Goal: Task Accomplishment & Management: Manage account settings

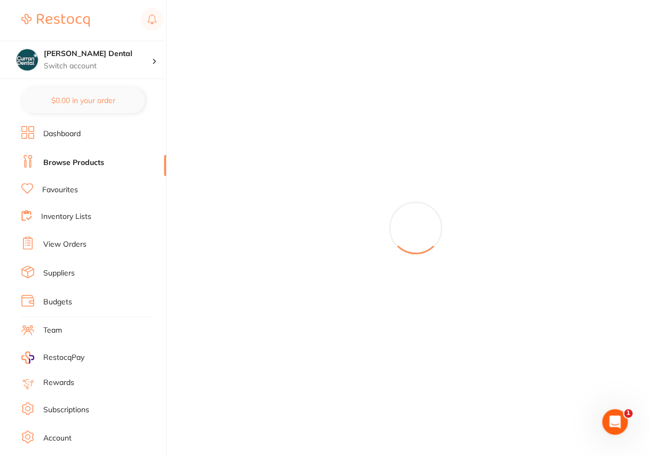
click at [64, 244] on link "View Orders" at bounding box center [64, 244] width 43 height 11
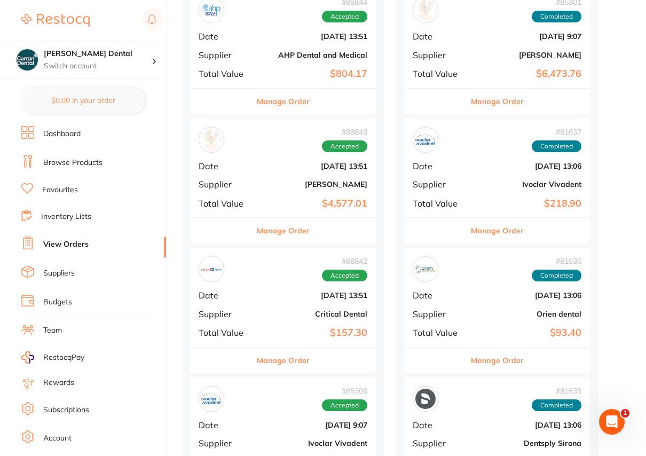
scroll to position [679, 0]
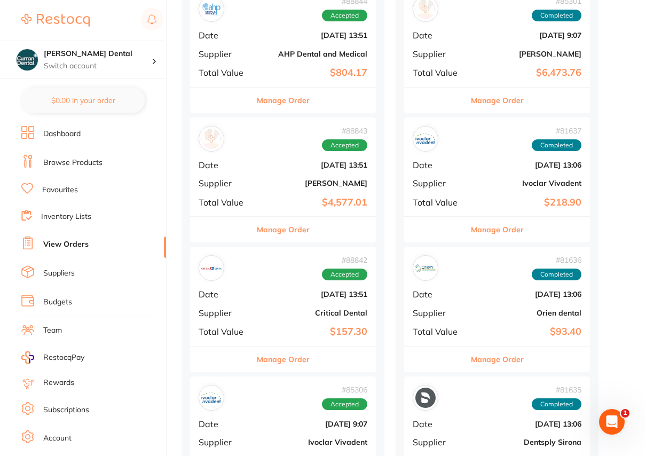
click at [272, 102] on button "Manage Order" at bounding box center [283, 101] width 53 height 26
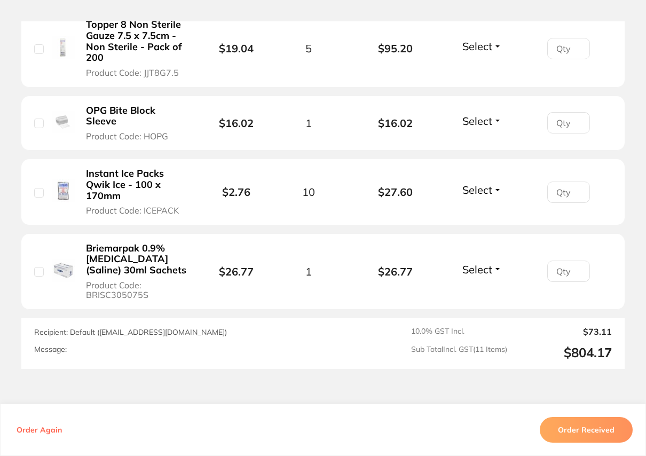
scroll to position [922, 0]
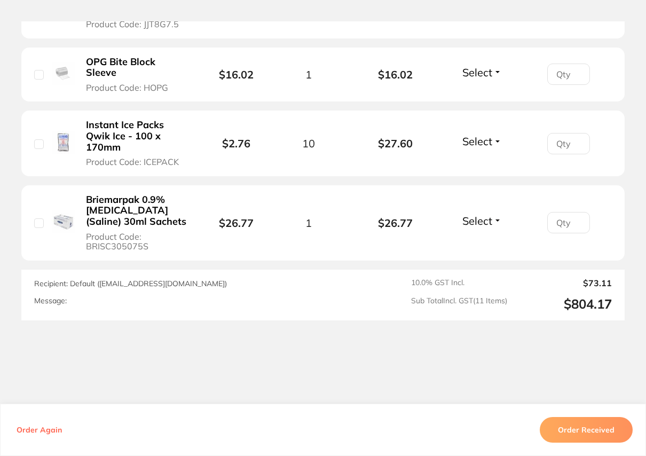
click at [587, 429] on button "Order Received" at bounding box center [586, 430] width 93 height 26
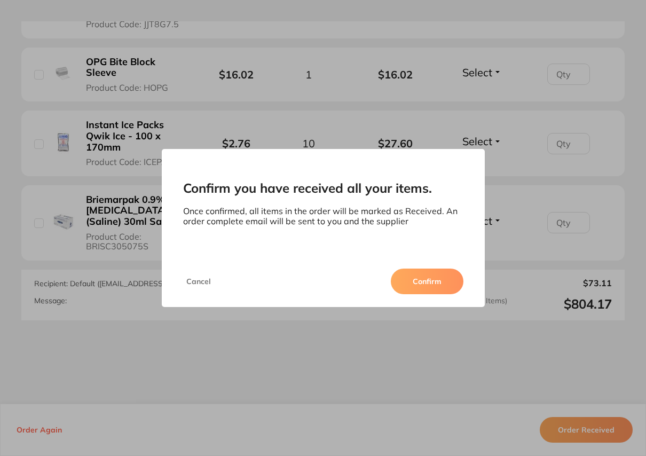
click at [425, 283] on button "Confirm" at bounding box center [427, 282] width 73 height 26
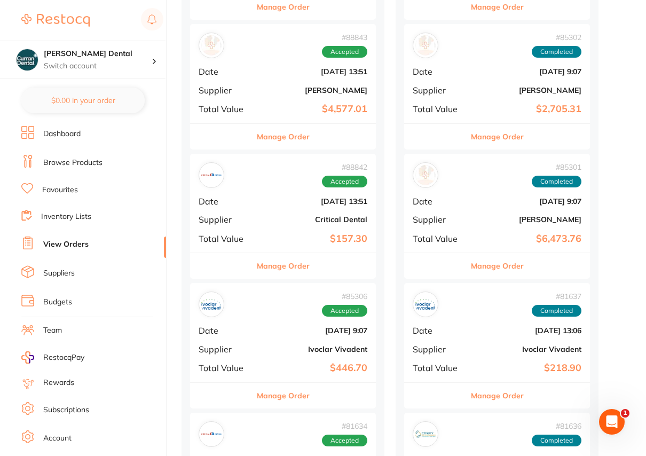
scroll to position [485, 0]
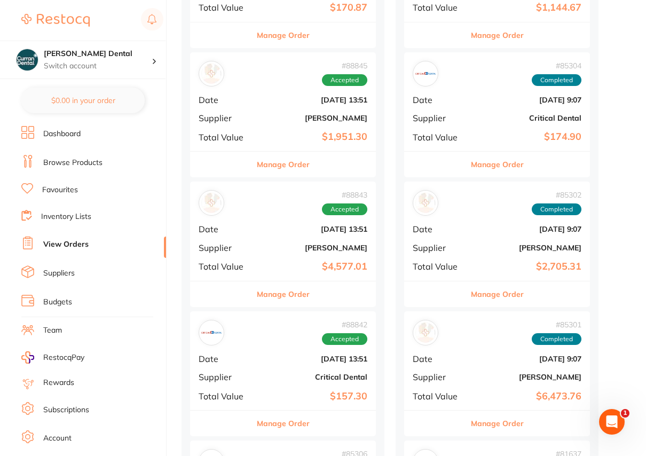
click at [296, 296] on button "Manage Order" at bounding box center [283, 294] width 53 height 26
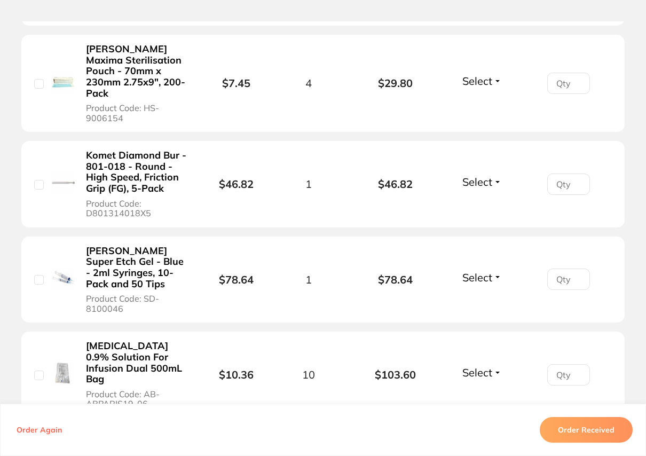
scroll to position [3203, 0]
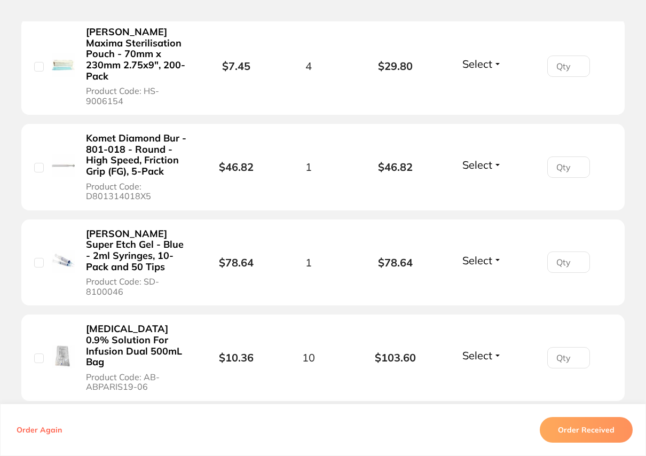
click at [140, 323] on b "[MEDICAL_DATA] 0.9% Solution For Infusion Dual 500mL Bag" at bounding box center [137, 345] width 102 height 44
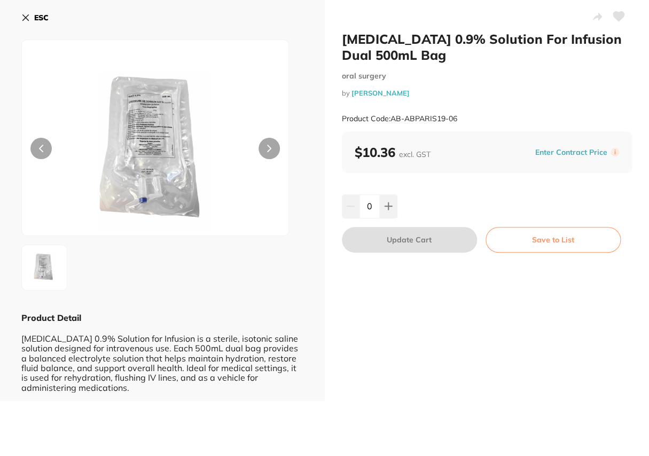
scroll to position [0, 0]
drag, startPoint x: 453, startPoint y: 54, endPoint x: 344, endPoint y: 38, distance: 109.5
click at [344, 38] on h2 "[MEDICAL_DATA] 0.9% Solution For Infusion Dual 500mL Bag" at bounding box center [487, 47] width 290 height 32
click at [425, 48] on h2 "[MEDICAL_DATA] 0.9% Solution For Infusion Dual 500mL Bag" at bounding box center [487, 47] width 290 height 32
drag, startPoint x: 342, startPoint y: 42, endPoint x: 453, endPoint y: 57, distance: 112.1
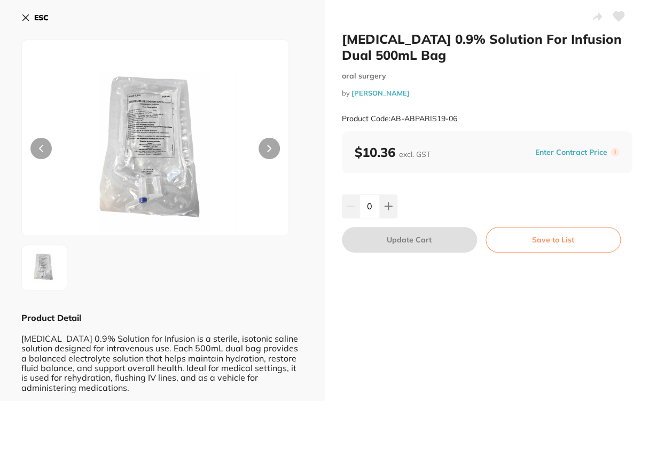
click at [453, 57] on h2 "[MEDICAL_DATA] 0.9% Solution For Infusion Dual 500mL Bag" at bounding box center [487, 47] width 290 height 32
drag, startPoint x: 453, startPoint y: 57, endPoint x: 427, endPoint y: 55, distance: 26.8
copy h2 "[MEDICAL_DATA] 0.9% Solution For Infusion Dual 500mL Bag"
drag, startPoint x: 463, startPoint y: 116, endPoint x: 391, endPoint y: 117, distance: 72.1
click at [391, 117] on div "Product Code: AB-ABPARIS19-06" at bounding box center [487, 119] width 290 height 26
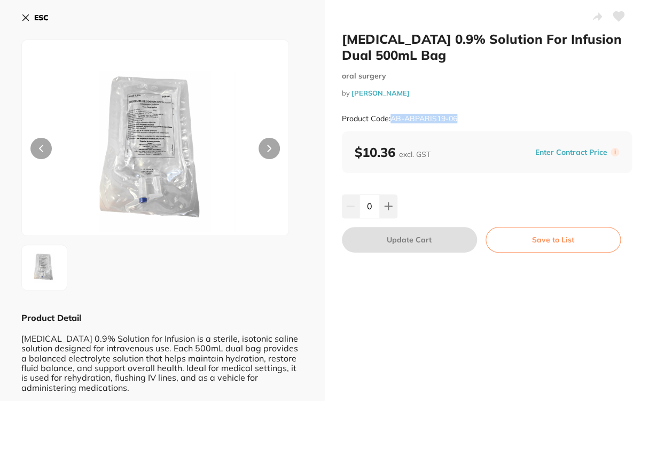
drag, startPoint x: 391, startPoint y: 117, endPoint x: 404, endPoint y: 117, distance: 12.8
copy small "AB-ABPARIS19-06"
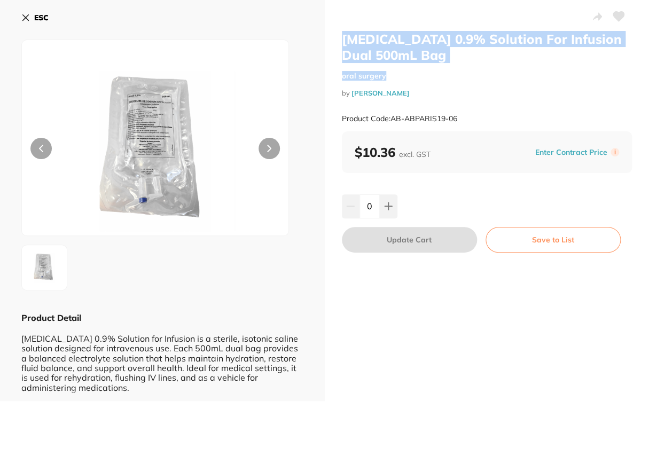
drag, startPoint x: 479, startPoint y: 64, endPoint x: 342, endPoint y: 38, distance: 139.5
click at [342, 38] on div "[MEDICAL_DATA] 0.9% Solution For Infusion Dual 500mL Bag oral surgery by [PERSO…" at bounding box center [487, 81] width 290 height 100
drag, startPoint x: 342, startPoint y: 38, endPoint x: 457, endPoint y: 57, distance: 117.2
click at [457, 57] on h2 "[MEDICAL_DATA] 0.9% Solution For Infusion Dual 500mL Bag" at bounding box center [487, 47] width 290 height 32
click at [433, 64] on div "[MEDICAL_DATA] 0.9% Solution For Infusion Dual 500mL Bag oral surgery by [PERSO…" at bounding box center [487, 81] width 290 height 100
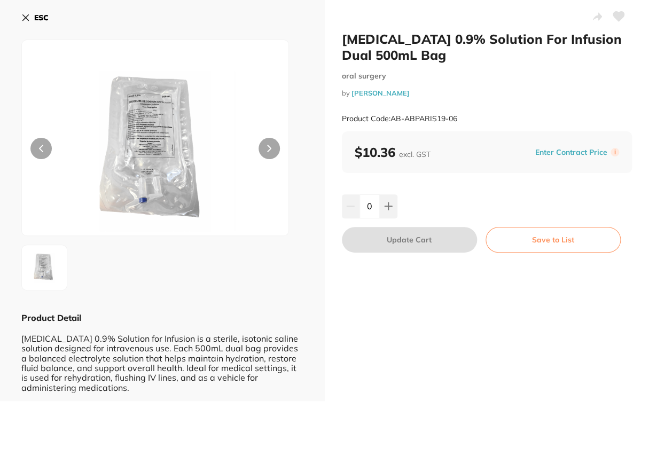
drag, startPoint x: 449, startPoint y: 58, endPoint x: 342, endPoint y: 38, distance: 109.5
click at [342, 38] on h2 "[MEDICAL_DATA] 0.9% Solution For Infusion Dual 500mL Bag" at bounding box center [487, 47] width 290 height 32
copy h2 "[MEDICAL_DATA] 0.9% Solution For Infusion Dual 500mL Bag"
click at [23, 12] on button "ESC" at bounding box center [34, 18] width 27 height 18
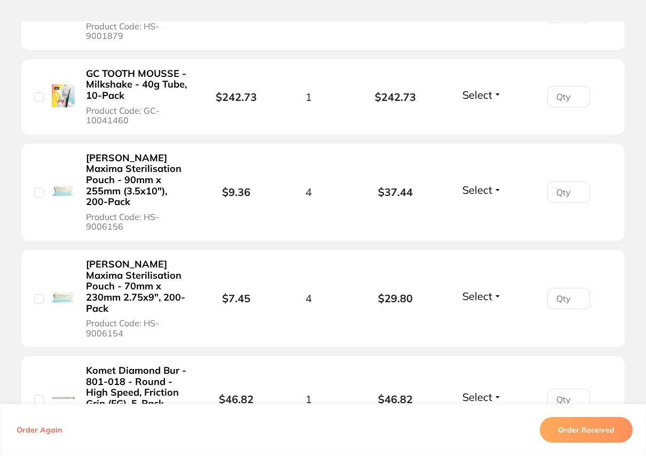
scroll to position [2960, 0]
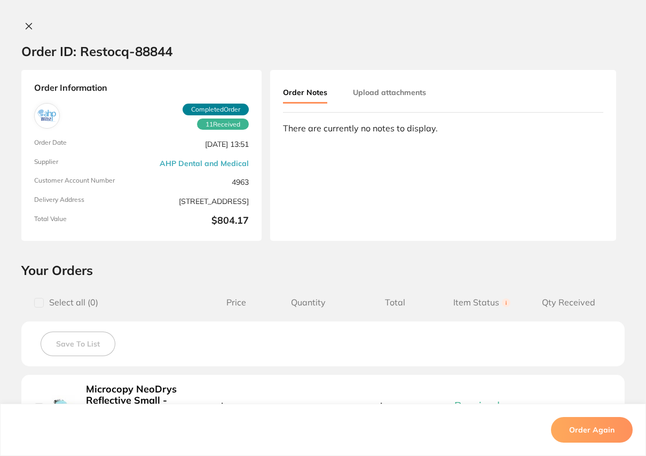
scroll to position [388, 0]
click at [25, 29] on icon at bounding box center [29, 26] width 9 height 9
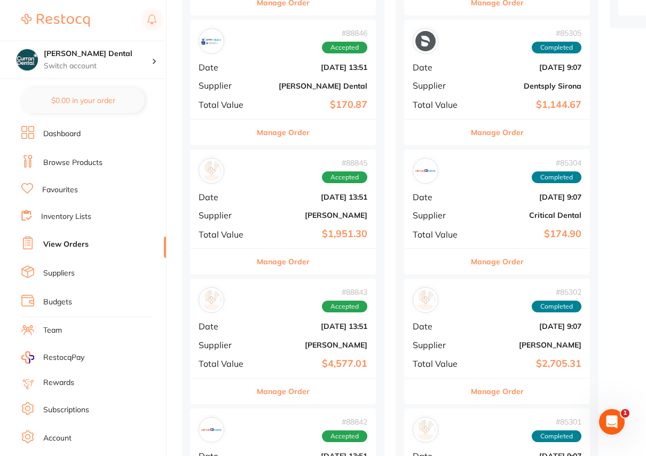
click at [76, 160] on link "Browse Products" at bounding box center [72, 162] width 59 height 11
